Goal: Information Seeking & Learning: Learn about a topic

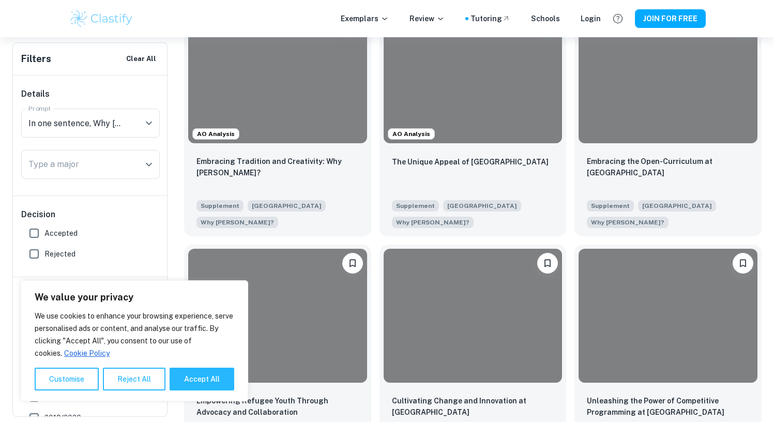
scroll to position [292, 0]
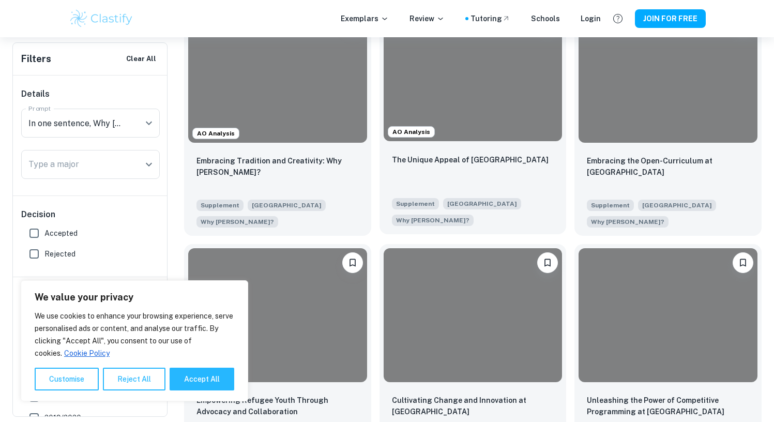
click at [453, 138] on div at bounding box center [473, 74] width 179 height 134
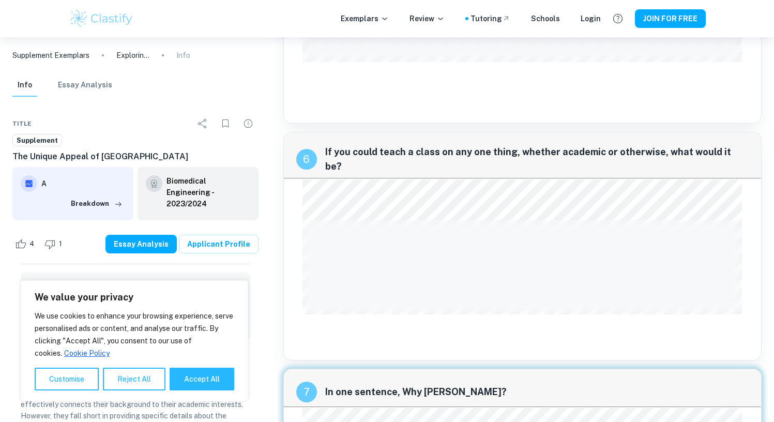
scroll to position [1723, 0]
